Goal: Information Seeking & Learning: Learn about a topic

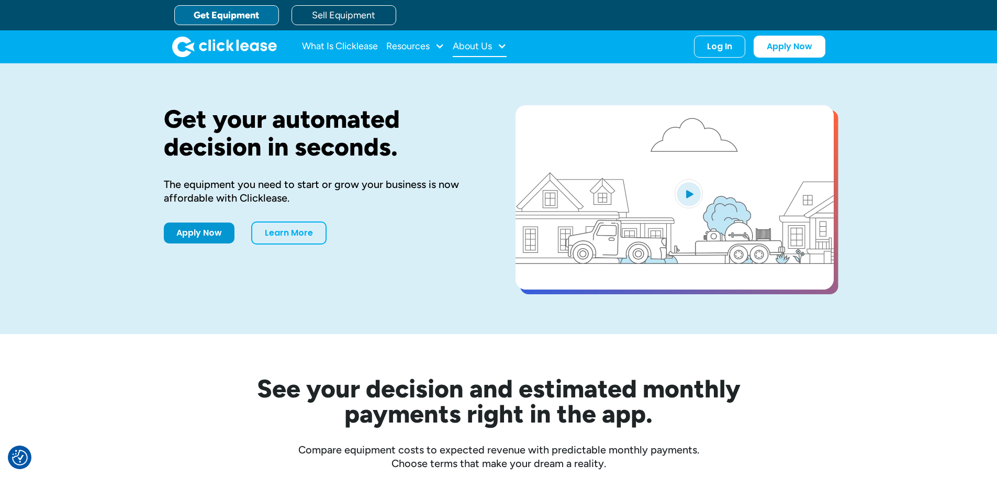
click at [466, 46] on div "About Us" at bounding box center [472, 46] width 39 height 0
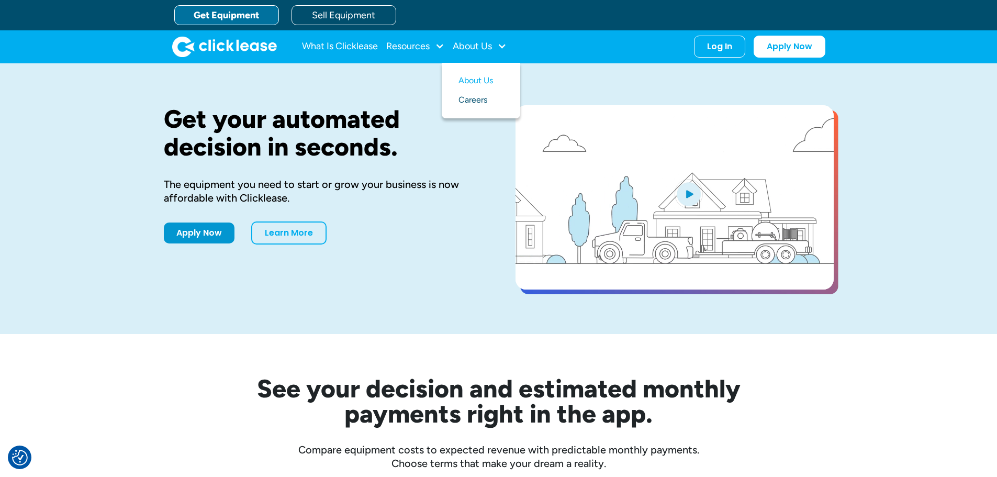
click at [476, 96] on link "Careers" at bounding box center [480, 100] width 45 height 19
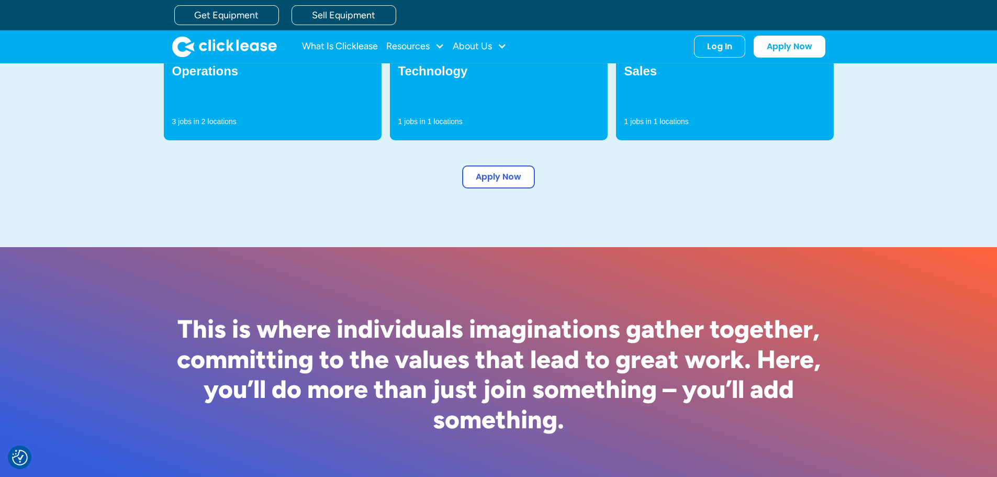
scroll to position [239, 0]
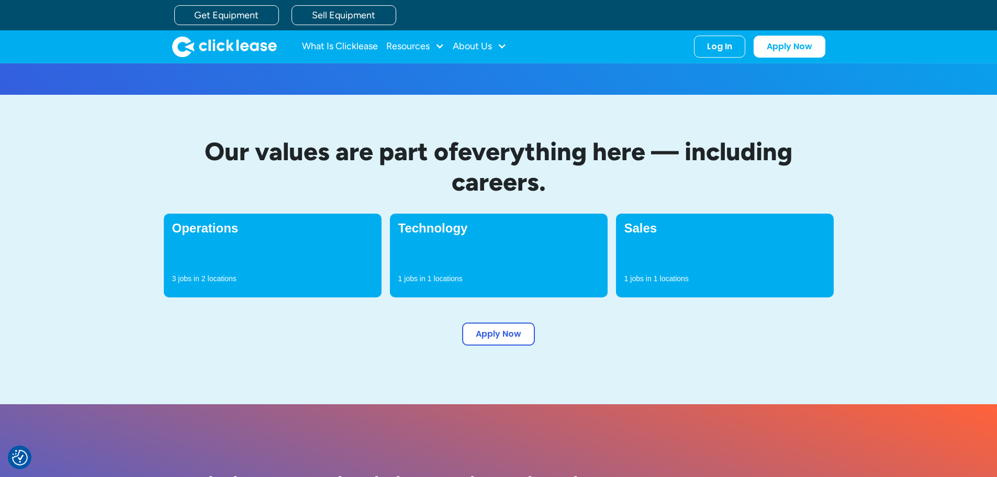
click at [284, 219] on div "Operations 3 jobs in 2 locations" at bounding box center [273, 255] width 218 height 84
click at [200, 235] on div "Operations 3 jobs in 2 locations" at bounding box center [273, 255] width 218 height 84
click at [200, 231] on h4 "Operations" at bounding box center [272, 228] width 201 height 13
click at [213, 275] on p "locations" at bounding box center [222, 278] width 29 height 10
click at [213, 277] on p "locations" at bounding box center [222, 278] width 29 height 10
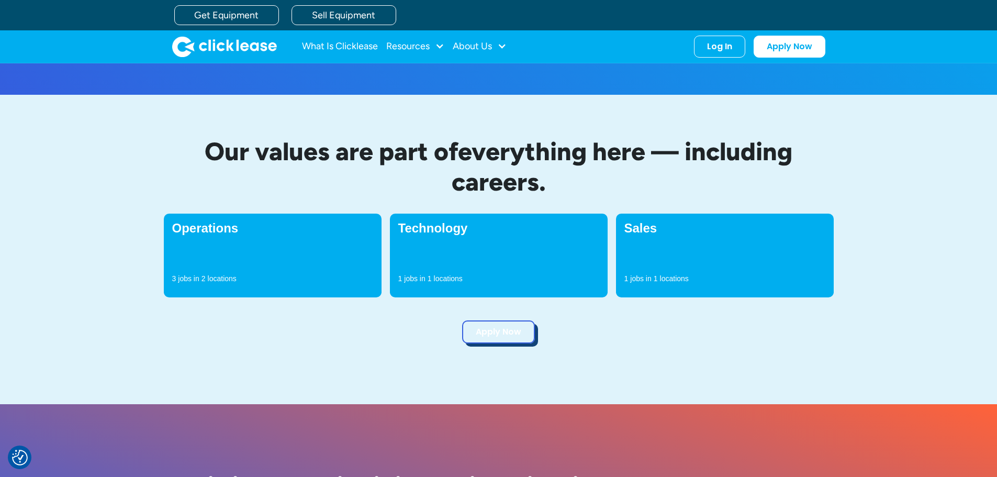
click at [499, 328] on link "Apply Now" at bounding box center [498, 331] width 73 height 23
